Goal: Task Accomplishment & Management: Complete application form

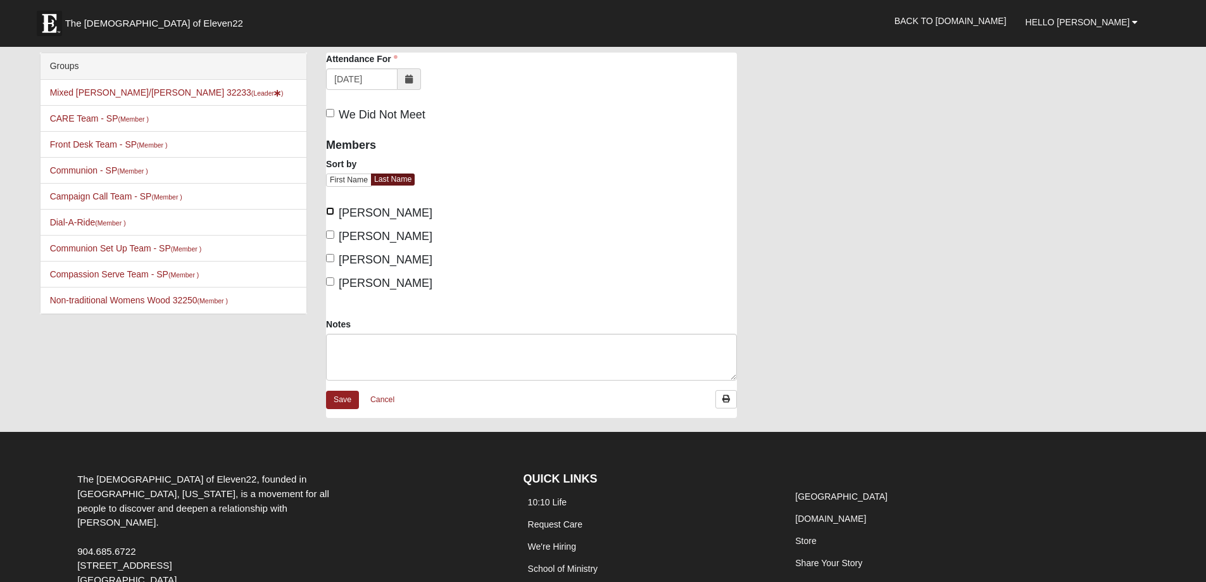
click at [331, 212] on input "[PERSON_NAME]" at bounding box center [330, 211] width 8 height 8
checkbox input "true"
click at [331, 234] on input "[PERSON_NAME]" at bounding box center [330, 235] width 8 height 8
checkbox input "true"
click at [329, 256] on input "[PERSON_NAME]" at bounding box center [330, 258] width 8 height 8
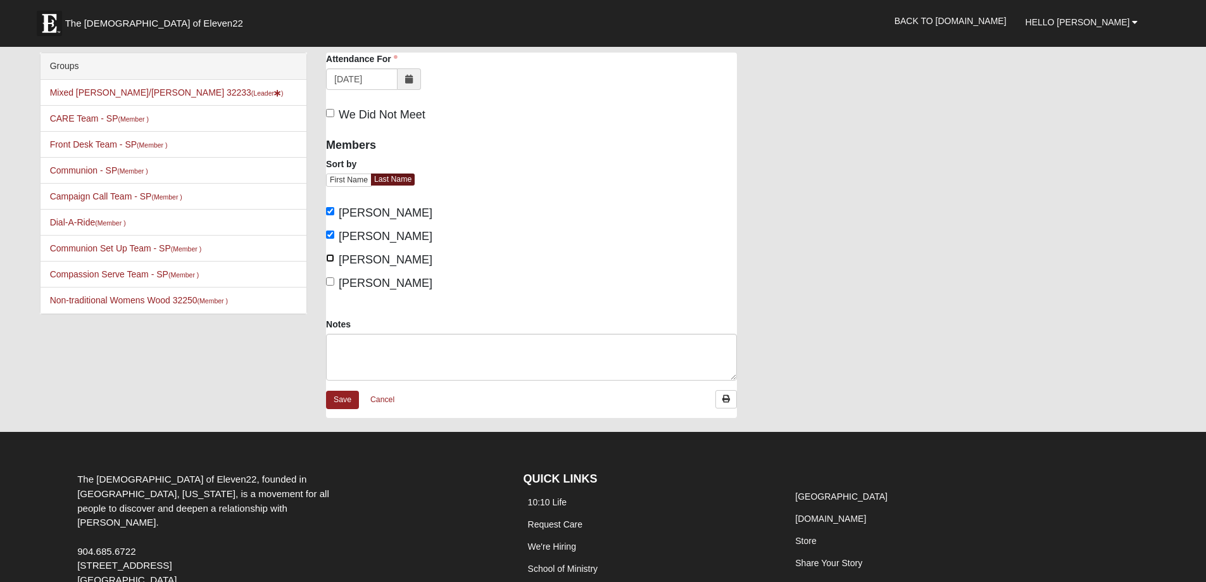
checkbox input "true"
click at [332, 279] on input "[PERSON_NAME]" at bounding box center [330, 281] width 8 height 8
checkbox input "true"
click at [353, 341] on textarea "Notes" at bounding box center [531, 357] width 411 height 47
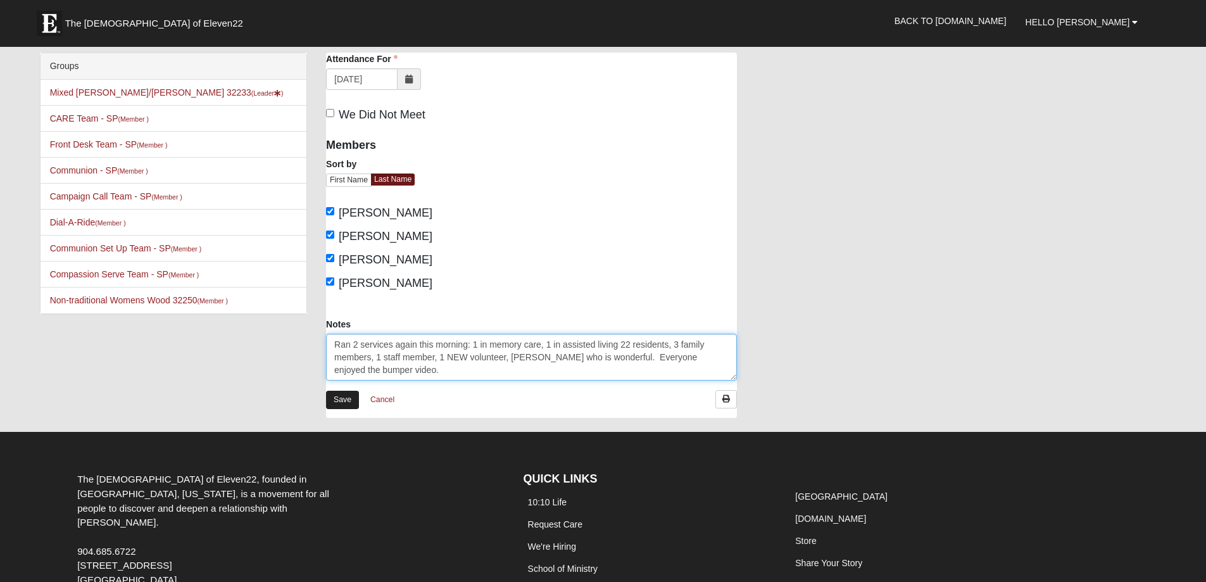
type textarea "Ran 2 services again this morning: 1 in memory care, 1 in assisted living 22 re…"
click at [345, 398] on link "Save" at bounding box center [342, 400] width 33 height 18
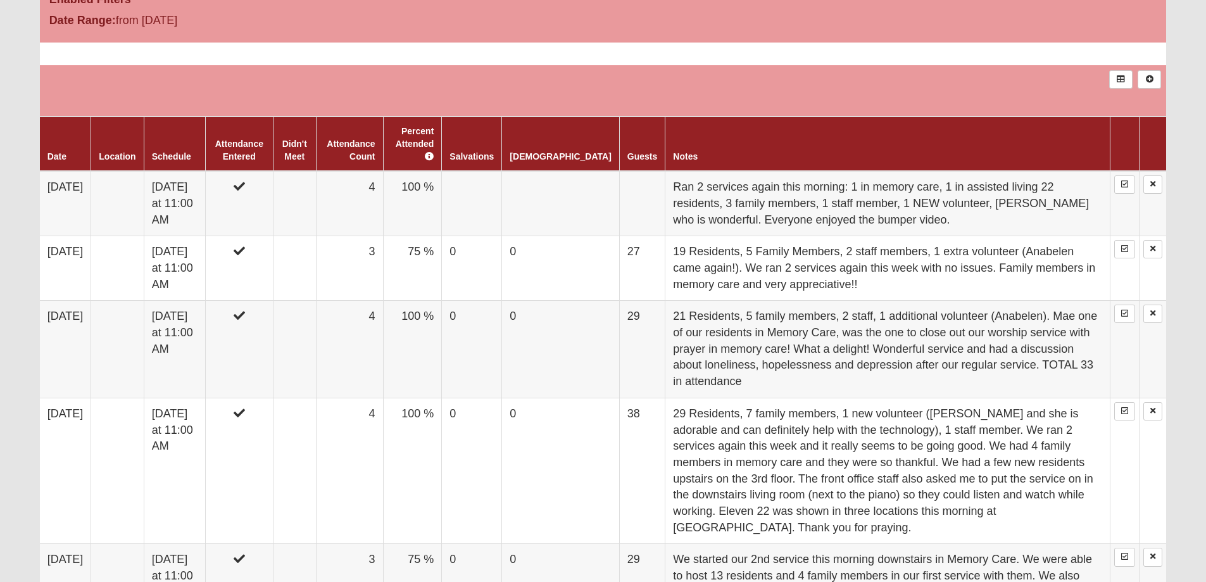
scroll to position [540, 0]
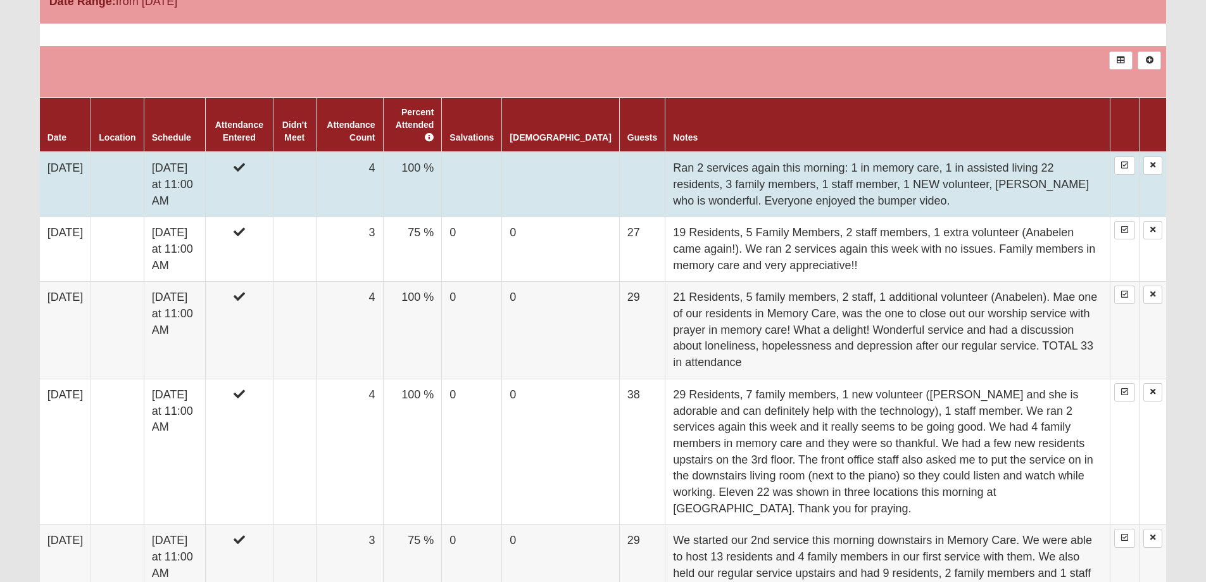
click at [619, 166] on td at bounding box center [642, 184] width 46 height 65
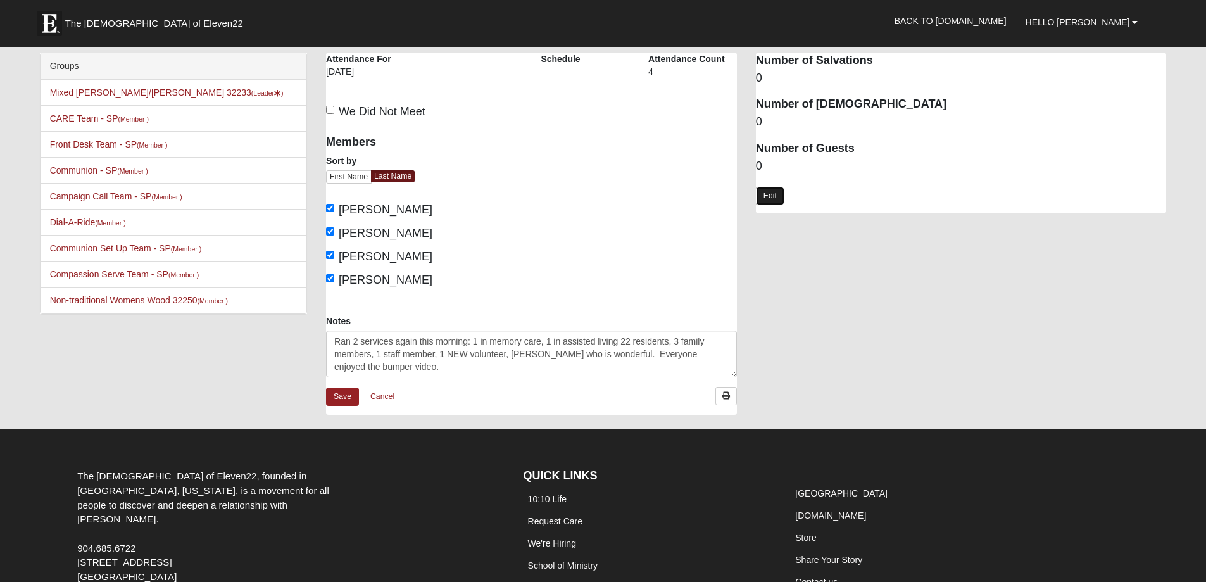
click at [766, 196] on link "Edit" at bounding box center [770, 196] width 28 height 18
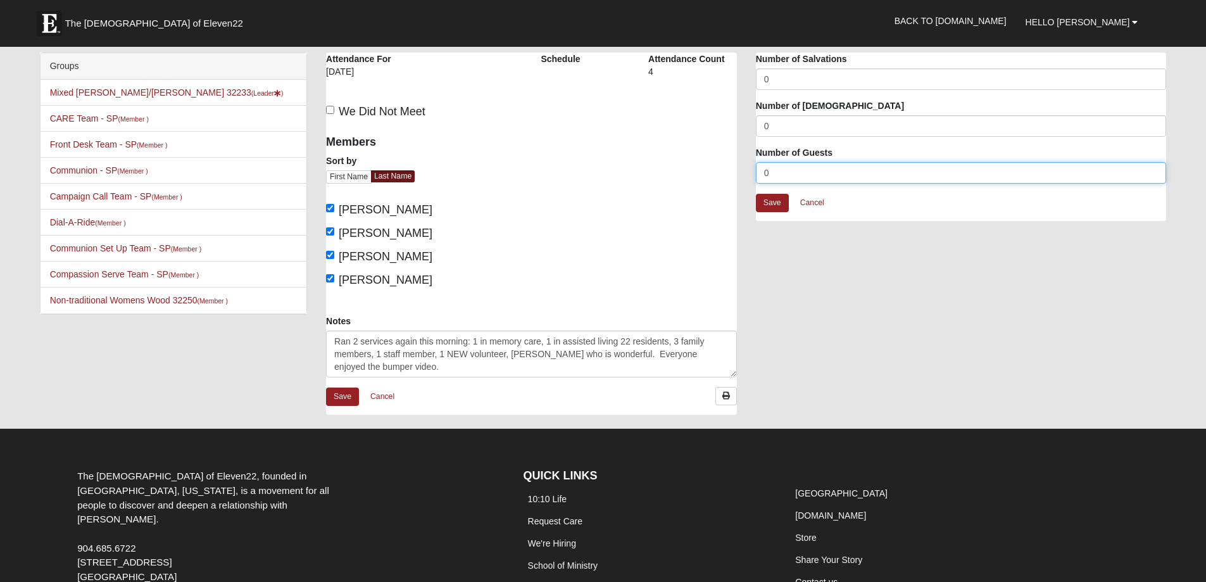
drag, startPoint x: 772, startPoint y: 174, endPoint x: 738, endPoint y: 168, distance: 34.8
click at [738, 168] on div "[GEOGRAPHIC_DATA] Attendance Attendance For [DATE] Schedule Attendance Count 4" at bounding box center [746, 240] width 859 height 375
type input "27"
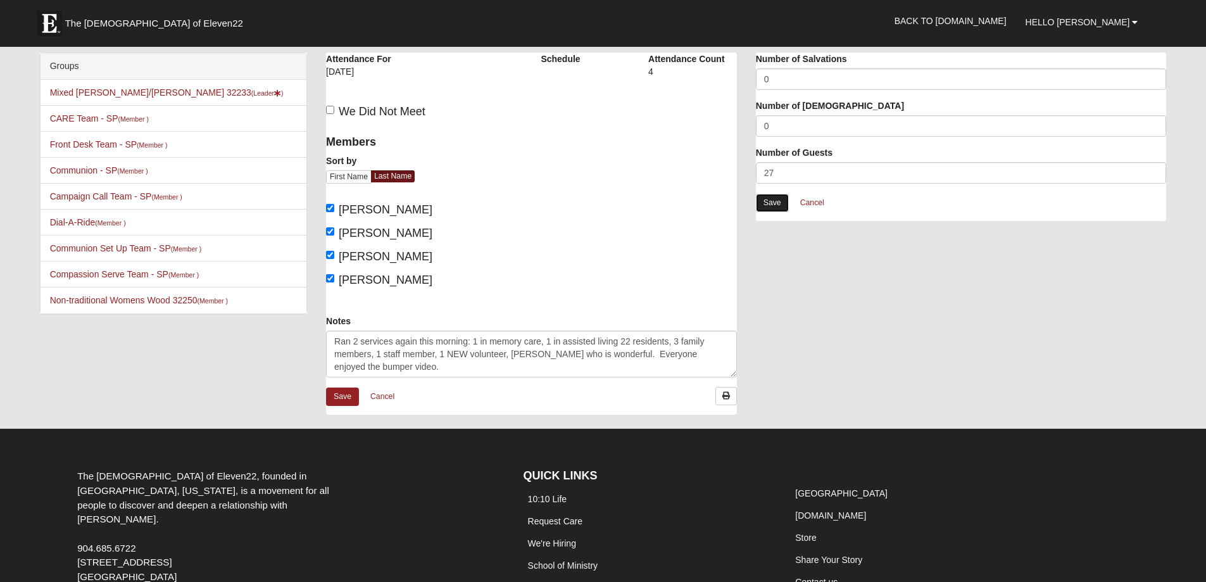
click at [775, 201] on link "Save" at bounding box center [772, 203] width 33 height 18
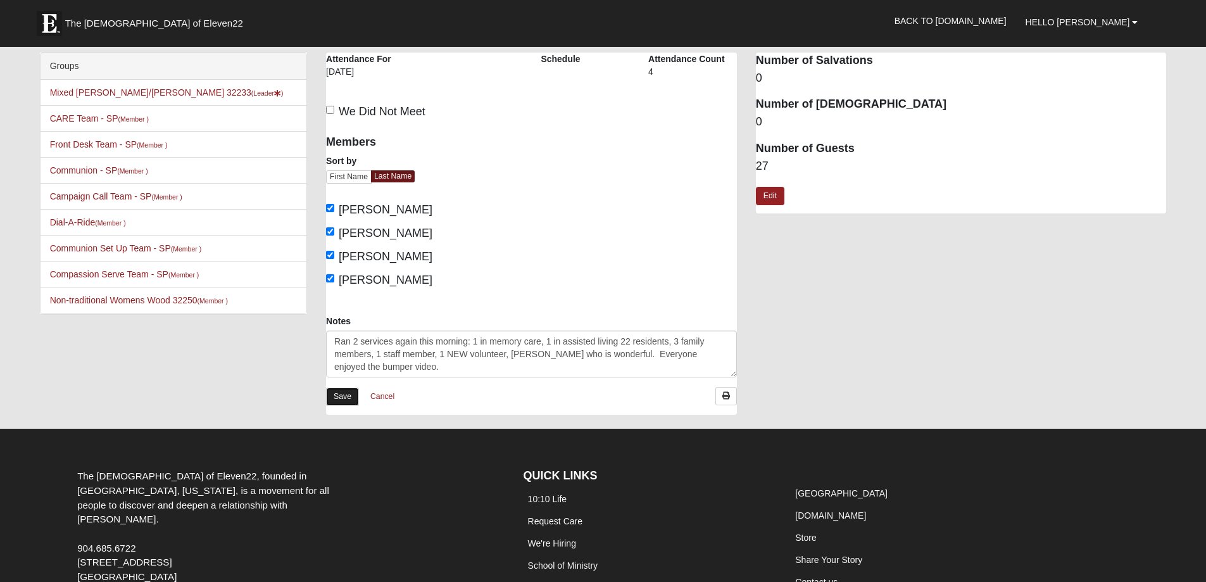
click at [343, 396] on link "Save" at bounding box center [342, 397] width 33 height 18
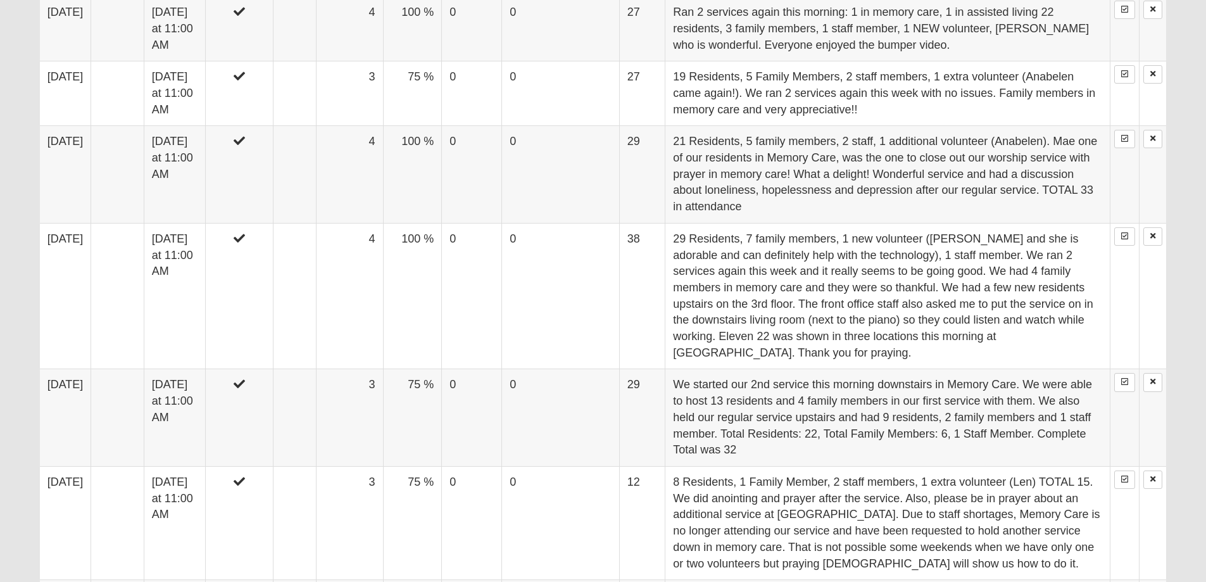
scroll to position [724, 0]
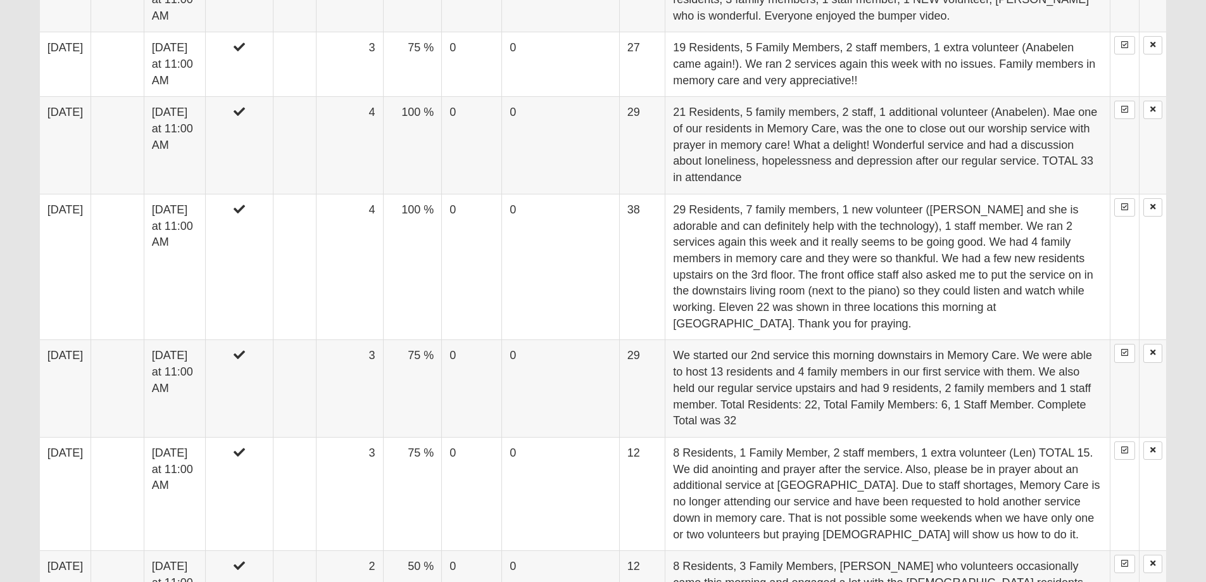
drag, startPoint x: 1196, startPoint y: 255, endPoint x: 1191, endPoint y: 304, distance: 49.0
click at [1191, 304] on form "Hello [PERSON_NAME] My Account Log Out Group Attendance My Account Group Toolbo…" at bounding box center [603, 406] width 1206 height 2230
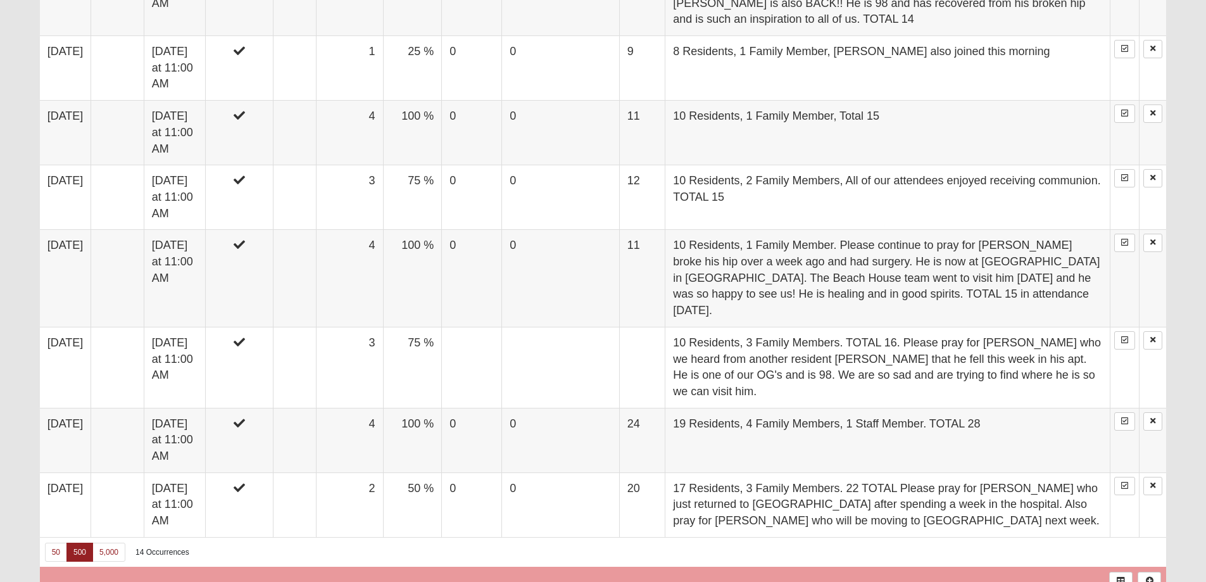
scroll to position [1323, 0]
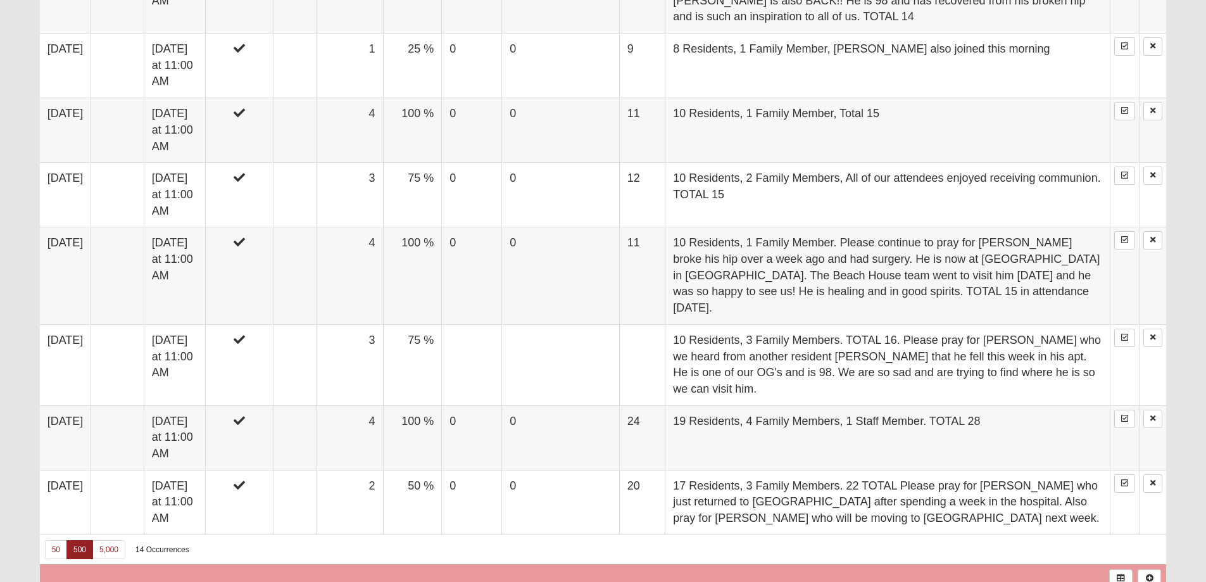
drag, startPoint x: 1197, startPoint y: 396, endPoint x: 1194, endPoint y: 355, distance: 41.3
drag, startPoint x: 1194, startPoint y: 350, endPoint x: 1194, endPoint y: 336, distance: 13.3
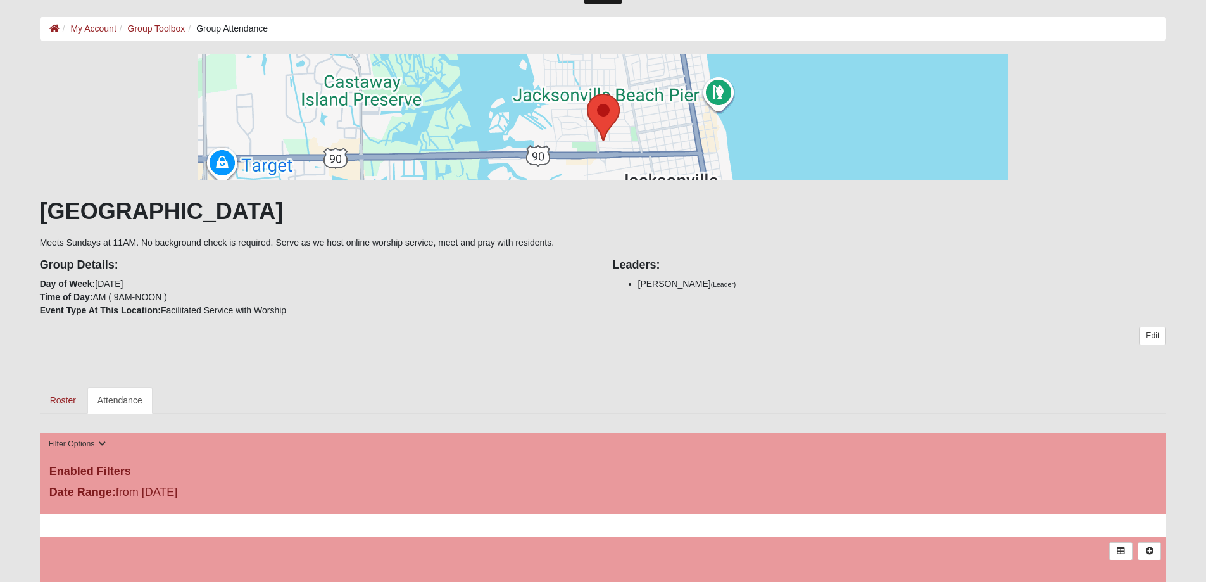
scroll to position [0, 0]
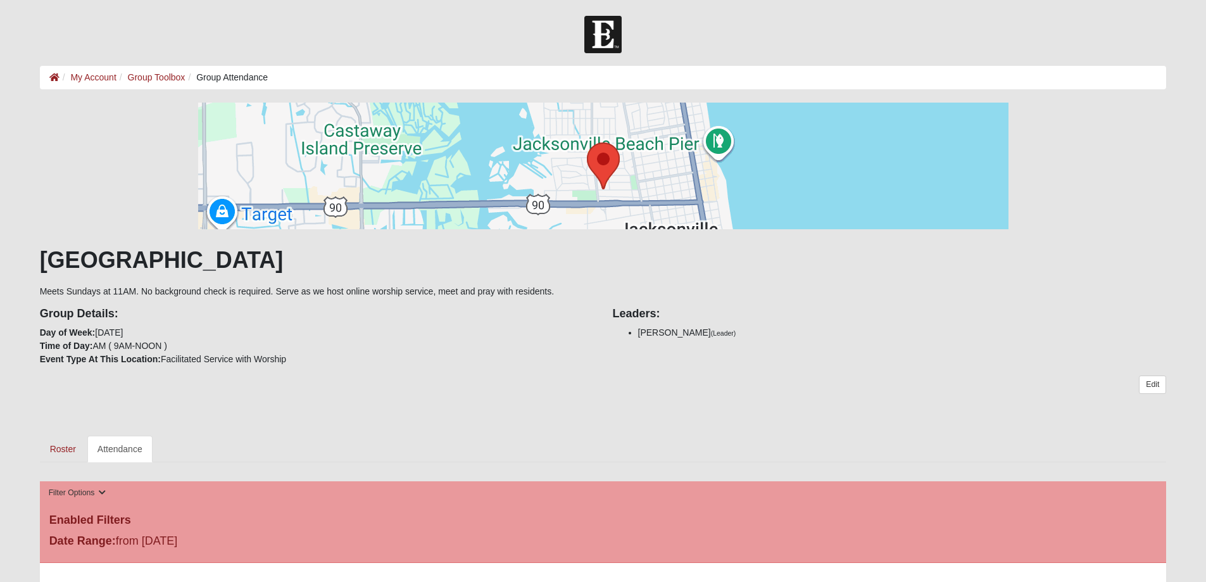
click at [1150, 42] on div at bounding box center [603, 34] width 1206 height 37
